Goal: Task Accomplishment & Management: Complete application form

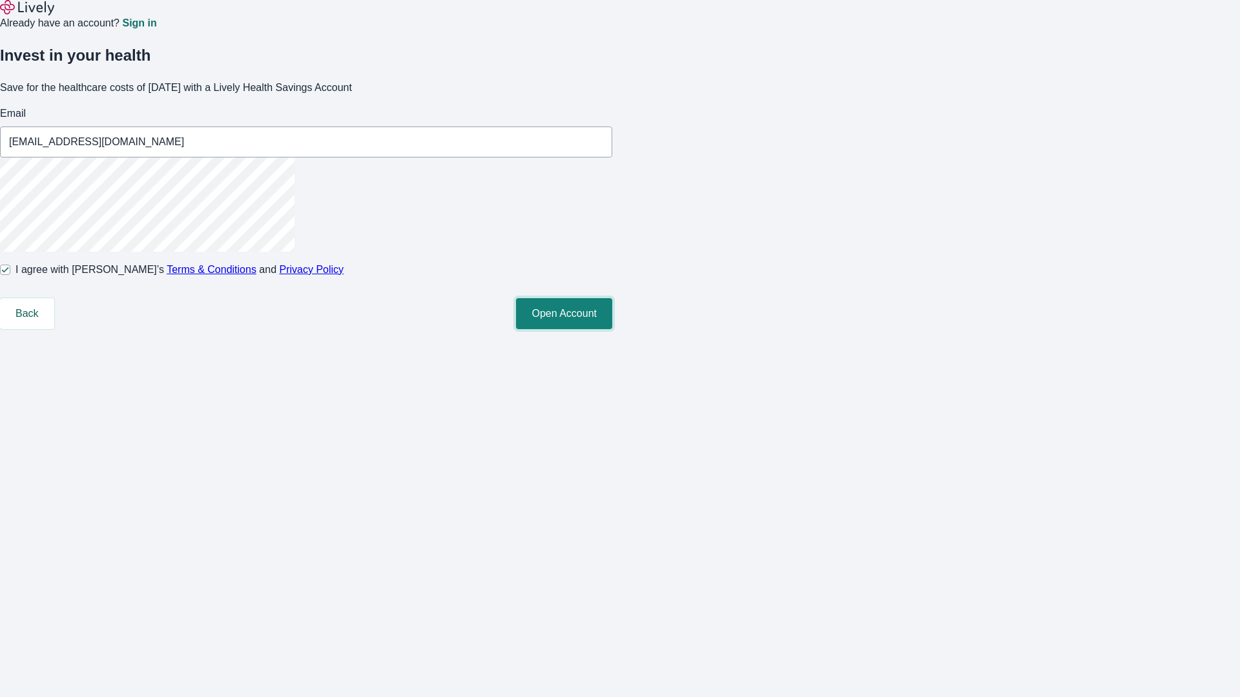
click at [612, 329] on button "Open Account" at bounding box center [564, 313] width 96 height 31
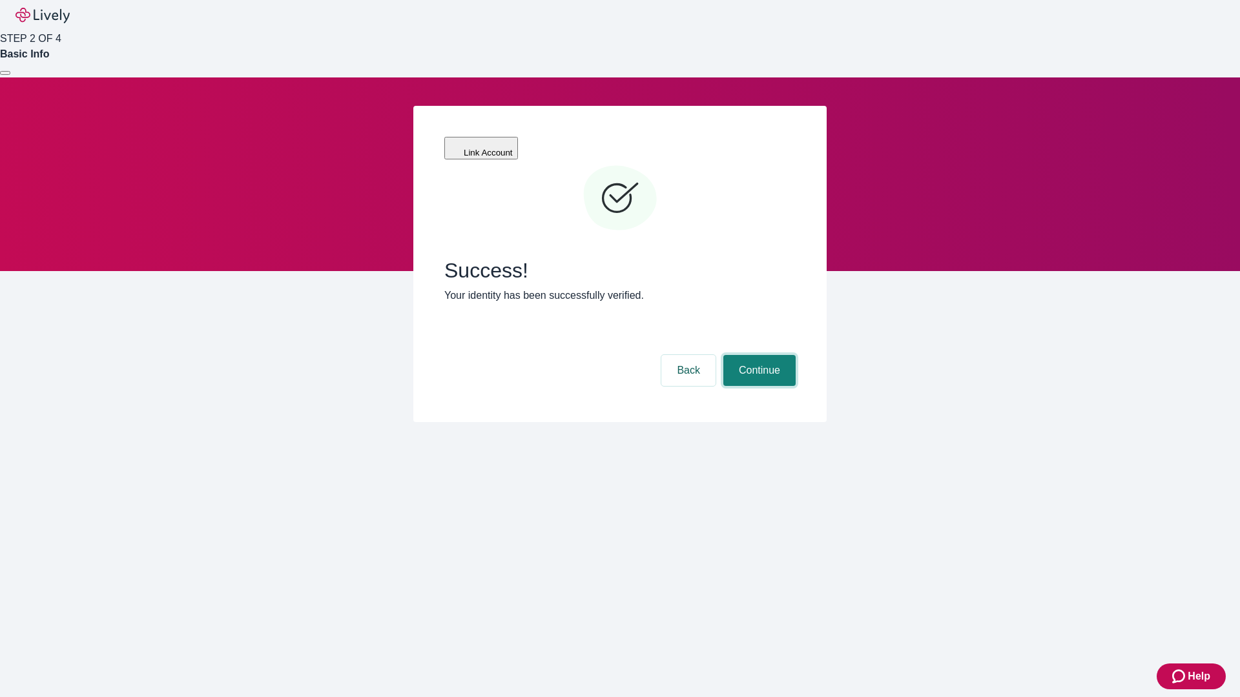
click at [757, 355] on button "Continue" at bounding box center [759, 370] width 72 height 31
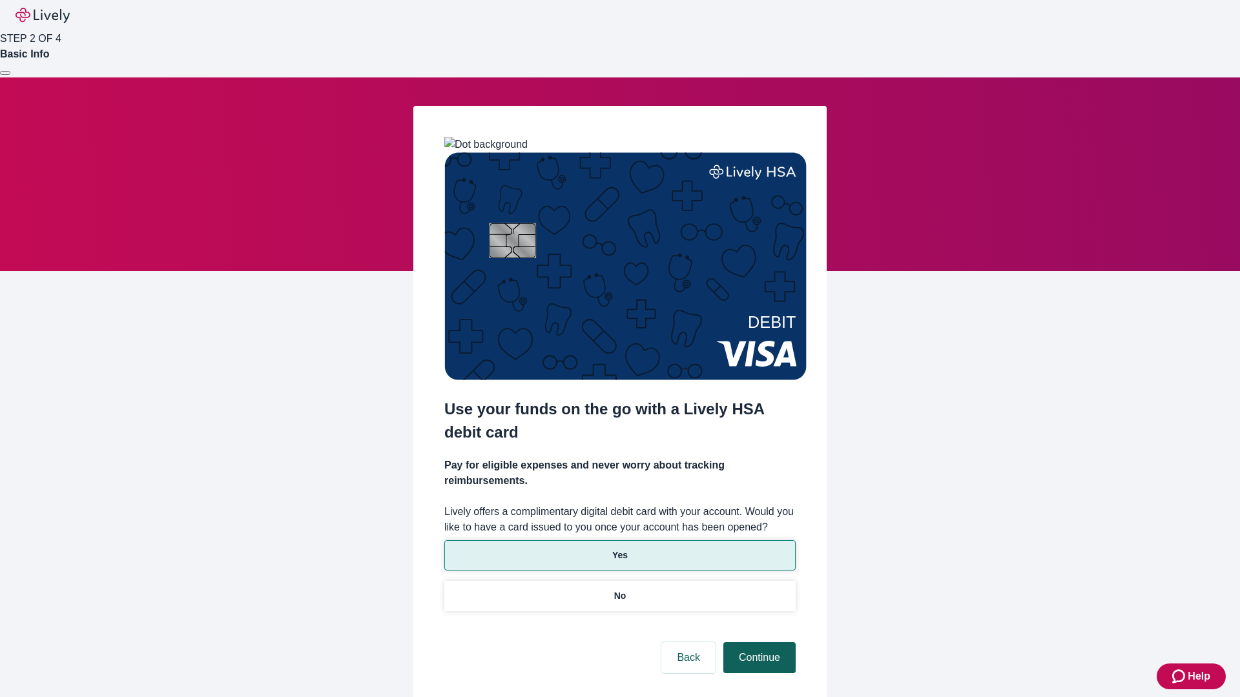
click at [619, 549] on p "Yes" at bounding box center [619, 556] width 15 height 14
click at [757, 642] on button "Continue" at bounding box center [759, 657] width 72 height 31
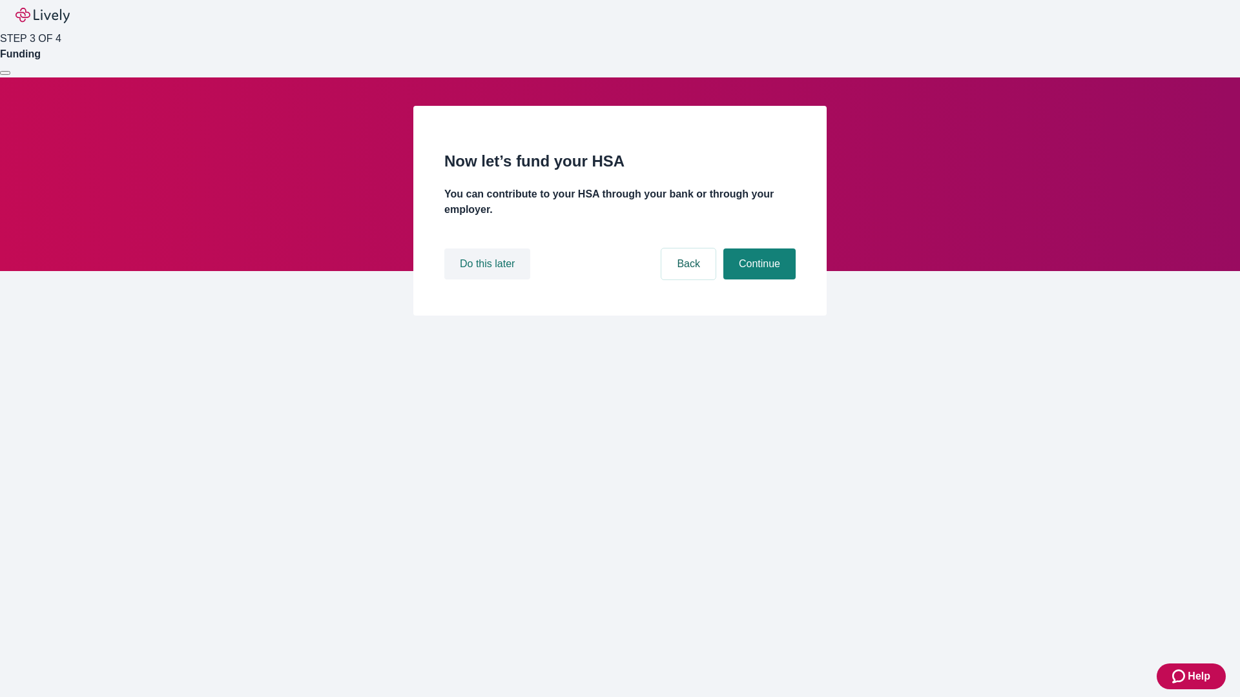
click at [489, 280] on button "Do this later" at bounding box center [487, 264] width 86 height 31
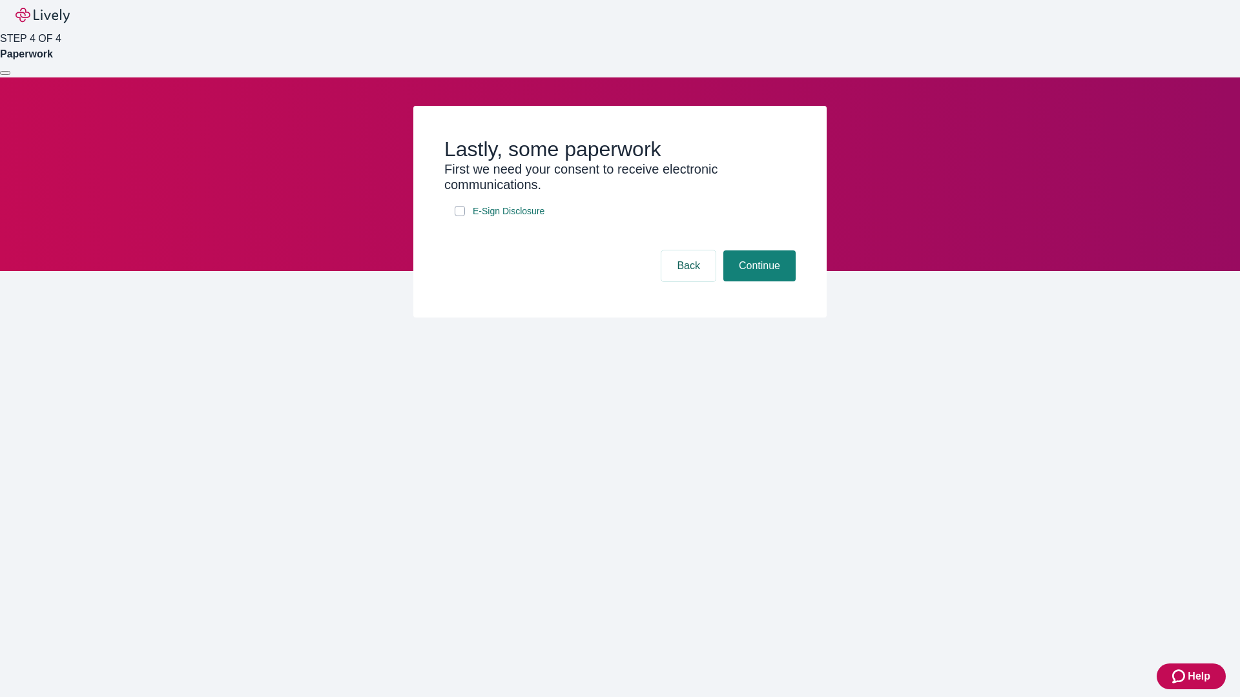
click at [460, 216] on input "E-Sign Disclosure" at bounding box center [460, 211] width 10 height 10
checkbox input "true"
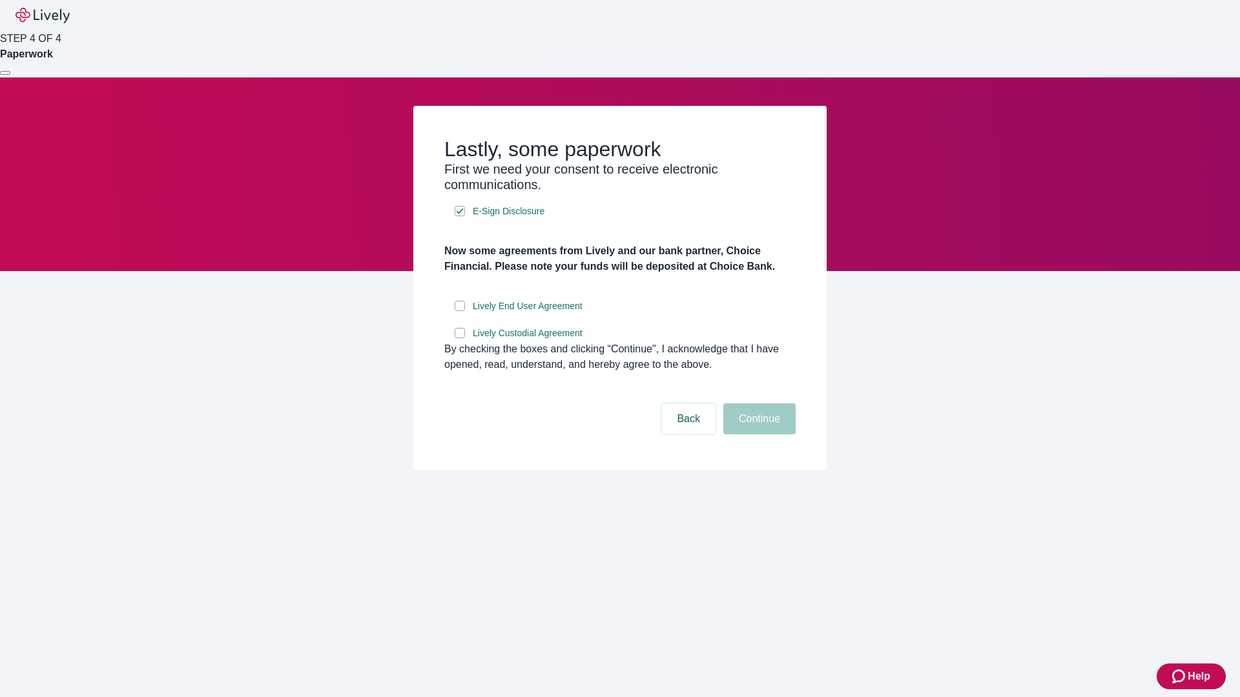
click at [460, 311] on input "Lively End User Agreement" at bounding box center [460, 306] width 10 height 10
checkbox input "true"
click at [460, 338] on input "Lively Custodial Agreement" at bounding box center [460, 333] width 10 height 10
checkbox input "true"
click at [757, 434] on button "Continue" at bounding box center [759, 419] width 72 height 31
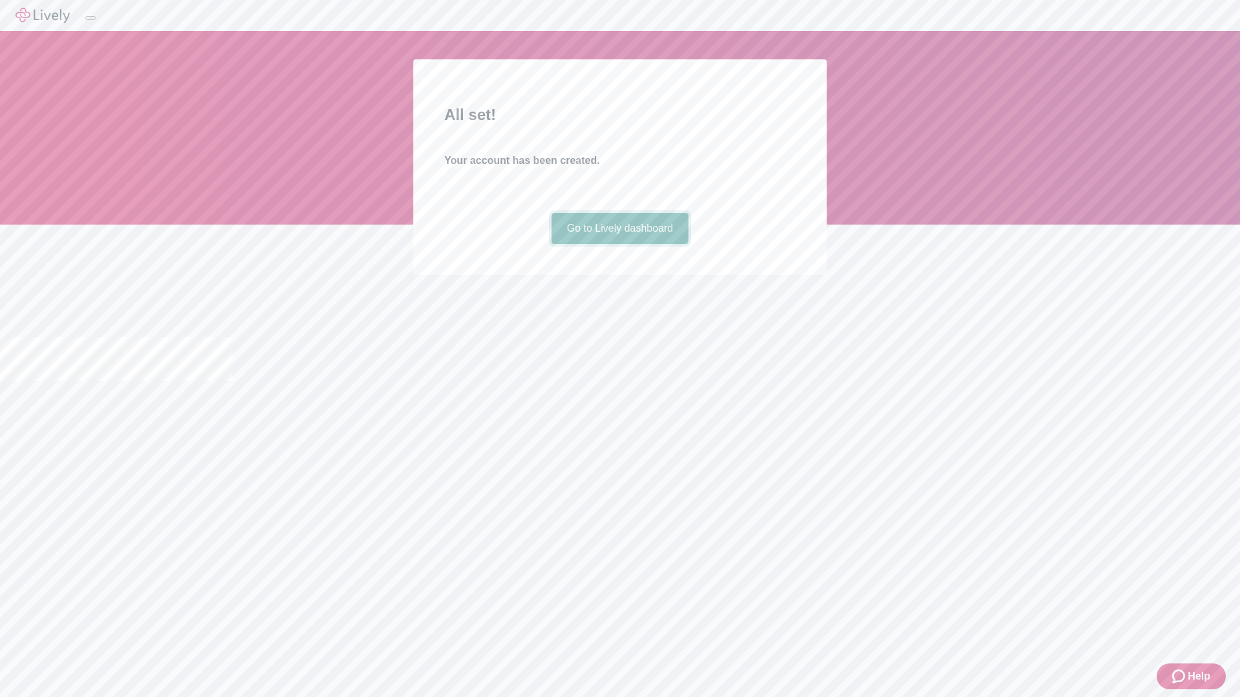
click at [619, 244] on link "Go to Lively dashboard" at bounding box center [620, 228] width 138 height 31
